Goal: Communication & Community: Connect with others

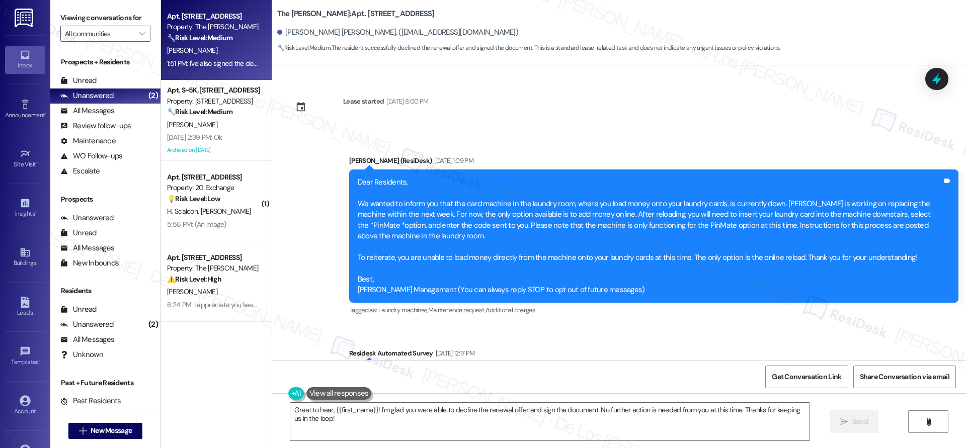
scroll to position [4114, 0]
